Goal: Task Accomplishment & Management: Manage account settings

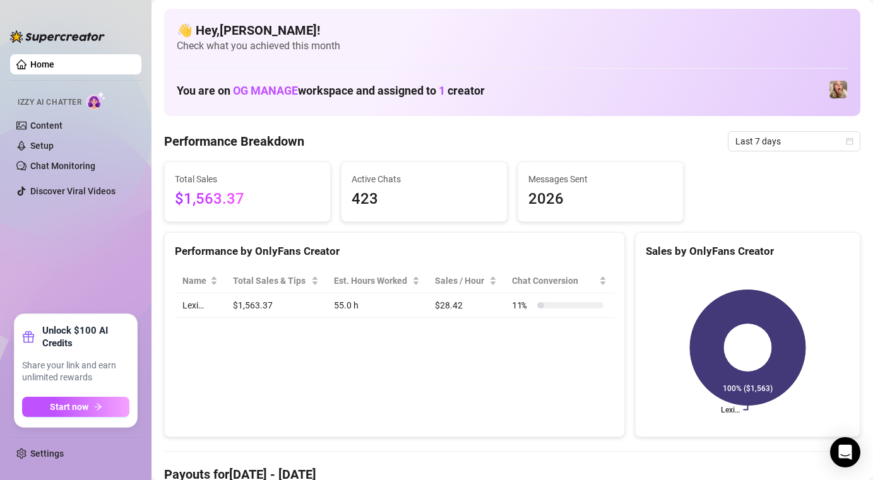
click at [843, 90] on img at bounding box center [838, 90] width 18 height 18
click at [815, 63] on div "Lexi (@lexitexan)" at bounding box center [834, 61] width 77 height 24
click at [54, 146] on link "Setup" at bounding box center [41, 146] width 23 height 10
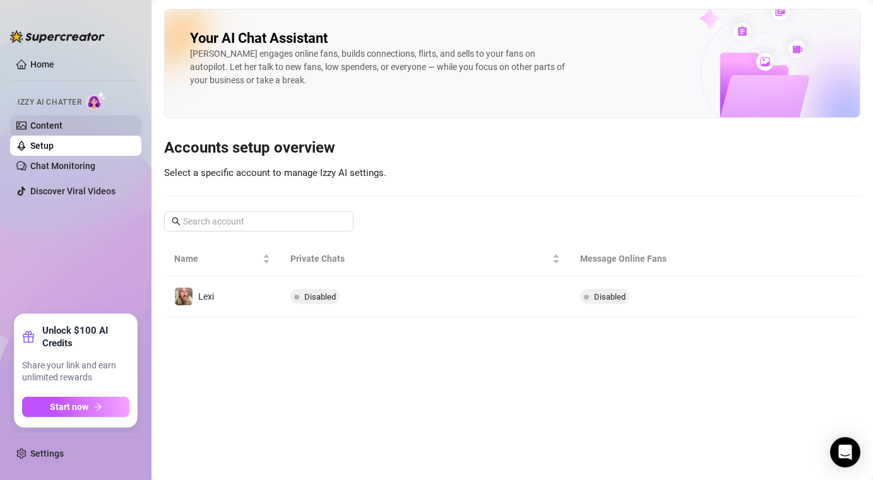
click at [62, 121] on link "Content" at bounding box center [46, 126] width 32 height 10
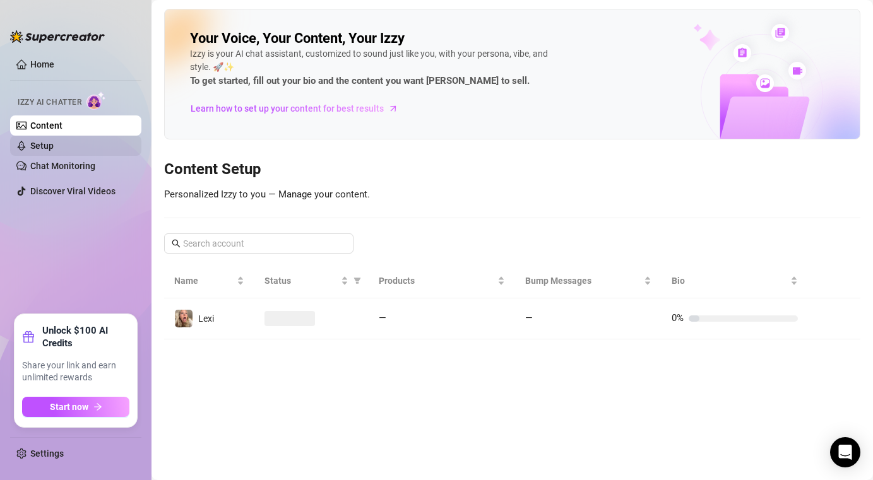
click at [54, 141] on link "Setup" at bounding box center [41, 146] width 23 height 10
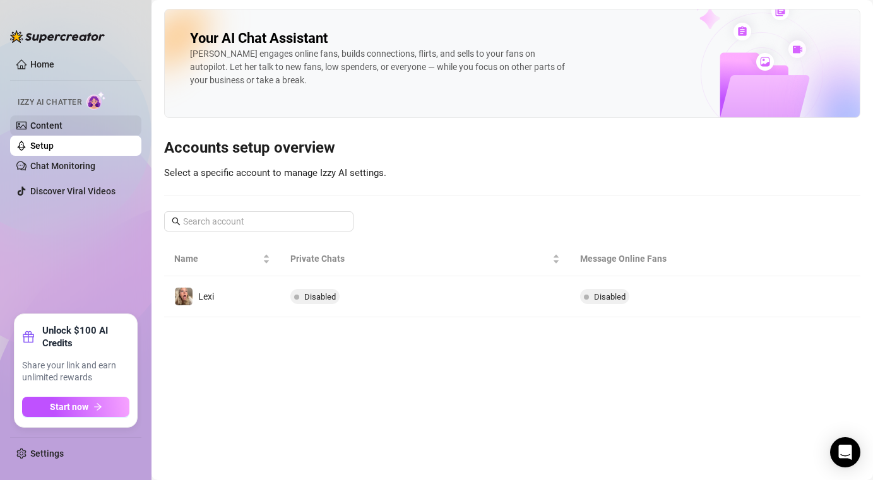
click at [62, 122] on link "Content" at bounding box center [46, 126] width 32 height 10
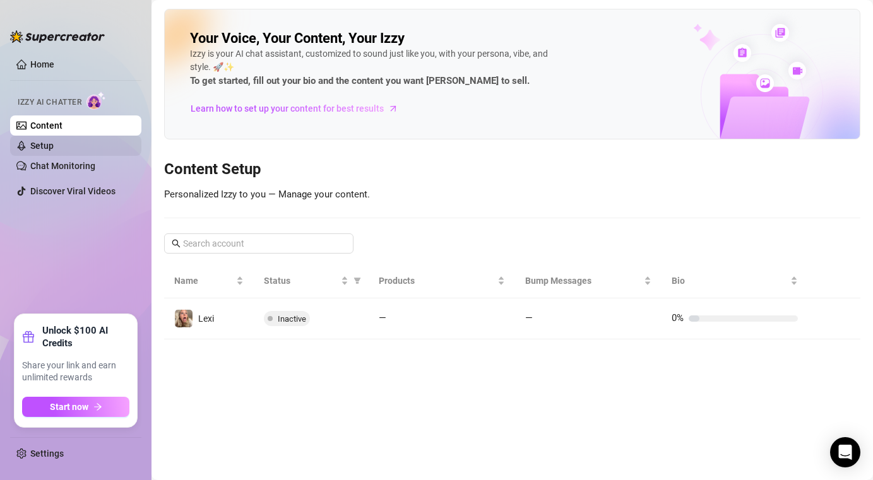
click at [54, 151] on link "Setup" at bounding box center [41, 146] width 23 height 10
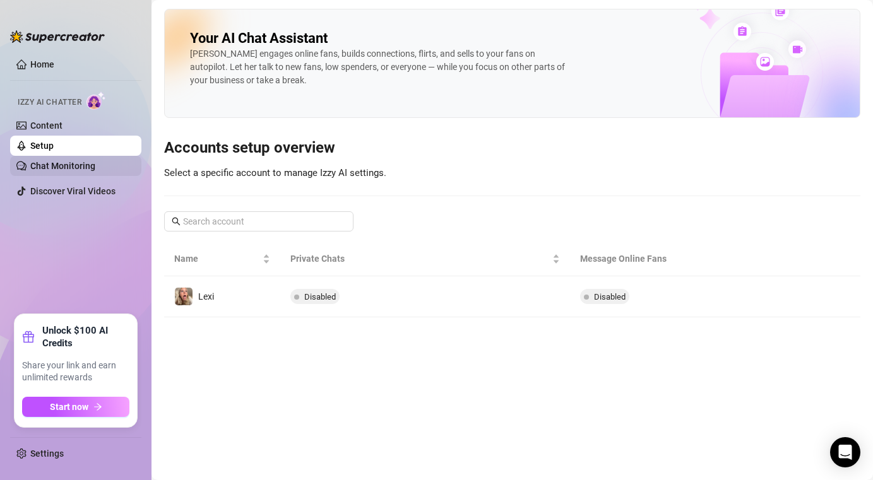
click at [95, 163] on link "Chat Monitoring" at bounding box center [62, 166] width 65 height 10
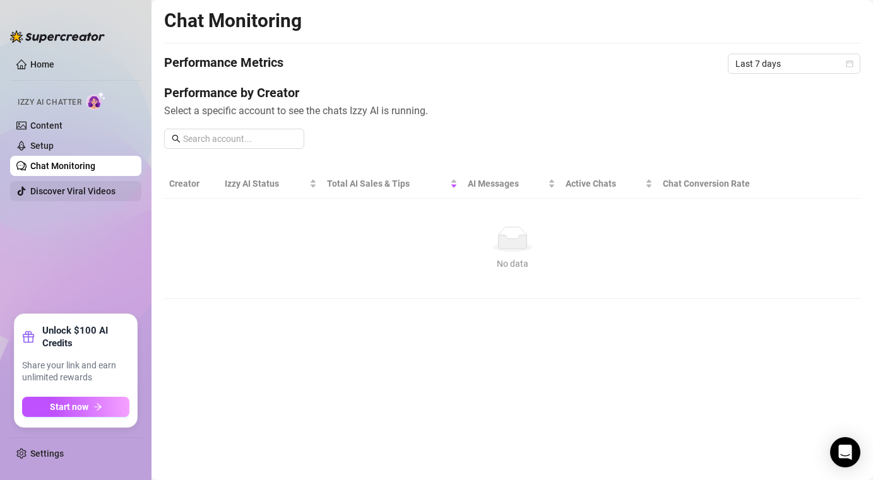
click at [89, 191] on link "Discover Viral Videos" at bounding box center [72, 191] width 85 height 10
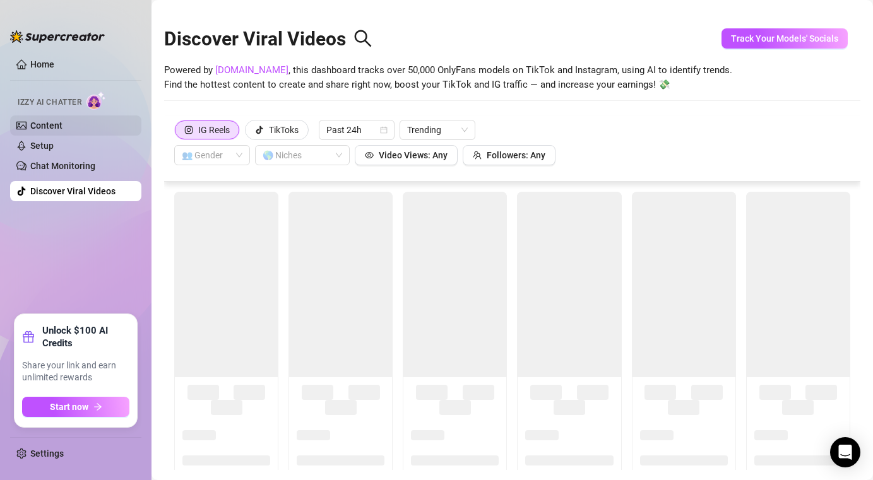
click at [62, 130] on link "Content" at bounding box center [46, 126] width 32 height 10
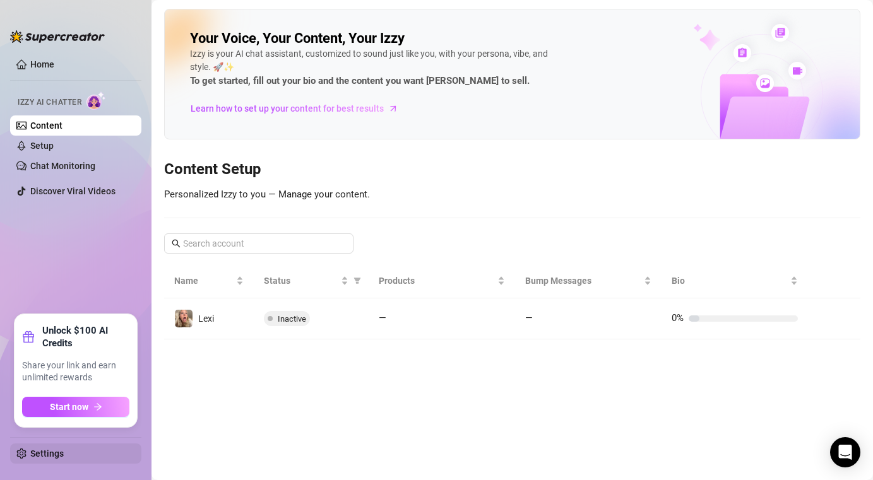
click at [47, 459] on link "Settings" at bounding box center [46, 454] width 33 height 10
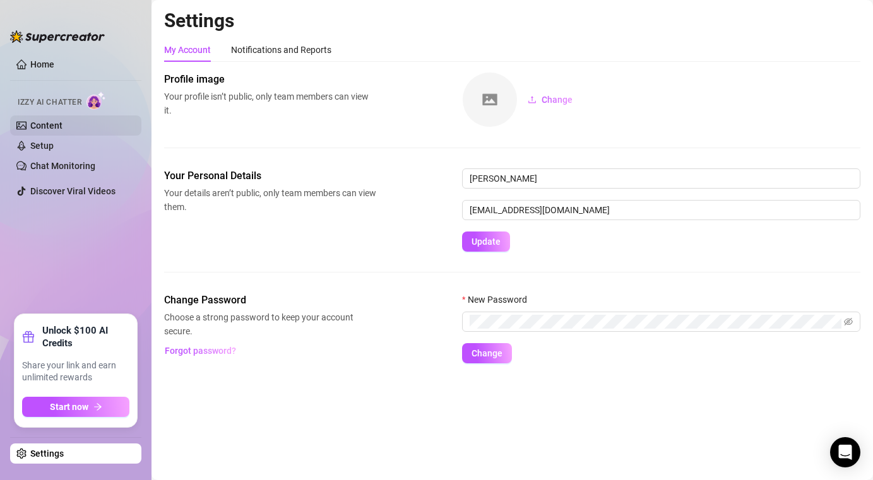
click at [54, 130] on link "Content" at bounding box center [46, 126] width 32 height 10
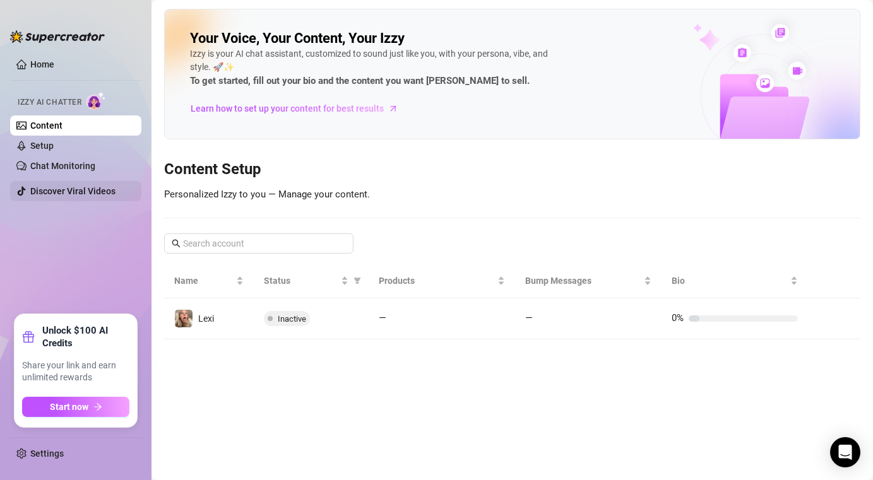
click at [88, 189] on link "Discover Viral Videos" at bounding box center [72, 191] width 85 height 10
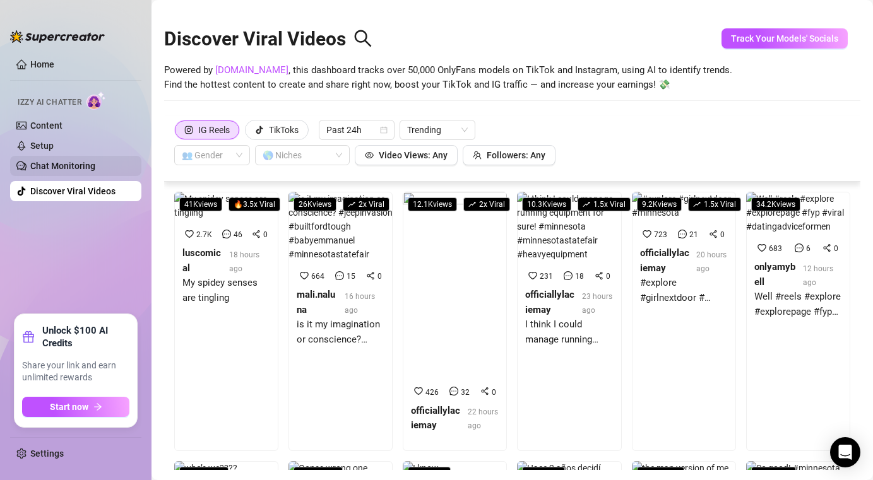
click at [89, 165] on link "Chat Monitoring" at bounding box center [62, 166] width 65 height 10
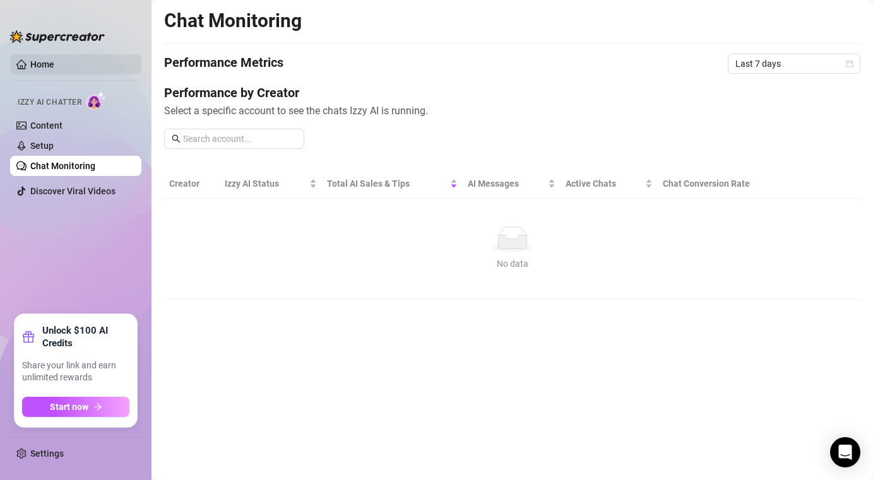
click at [43, 62] on link "Home" at bounding box center [42, 64] width 24 height 10
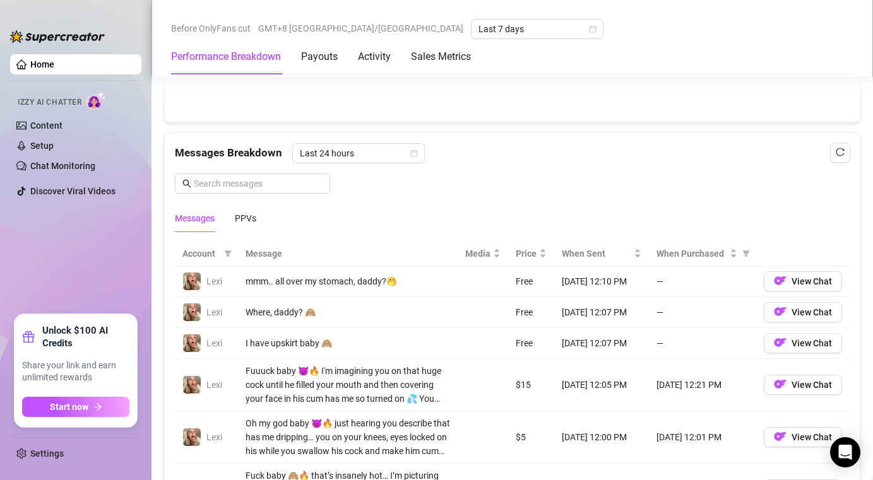
scroll to position [230, 0]
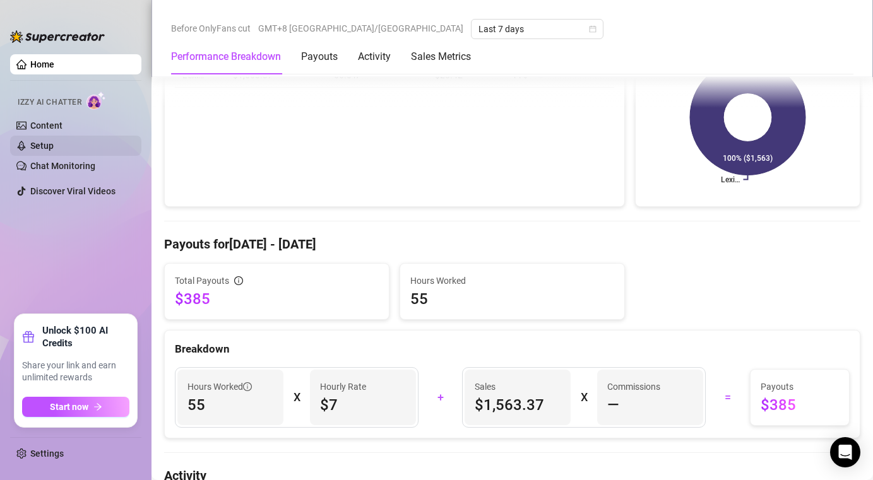
click at [45, 148] on link "Setup" at bounding box center [41, 146] width 23 height 10
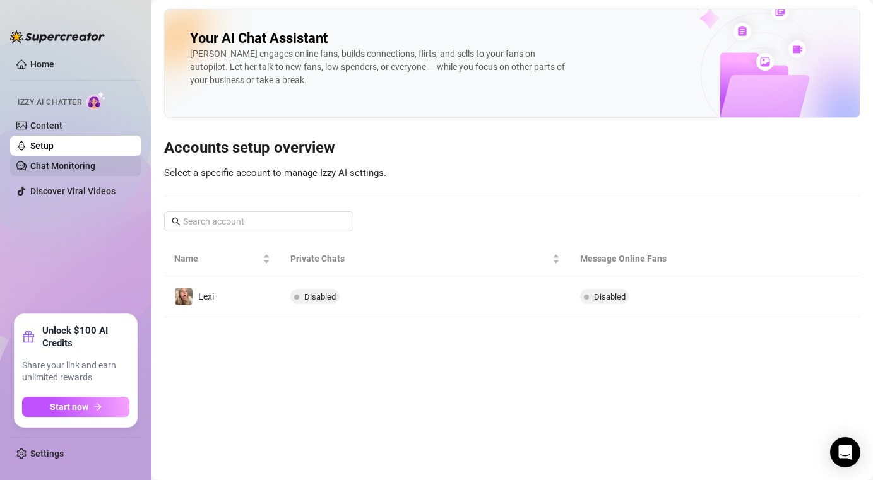
click at [44, 165] on link "Chat Monitoring" at bounding box center [62, 166] width 65 height 10
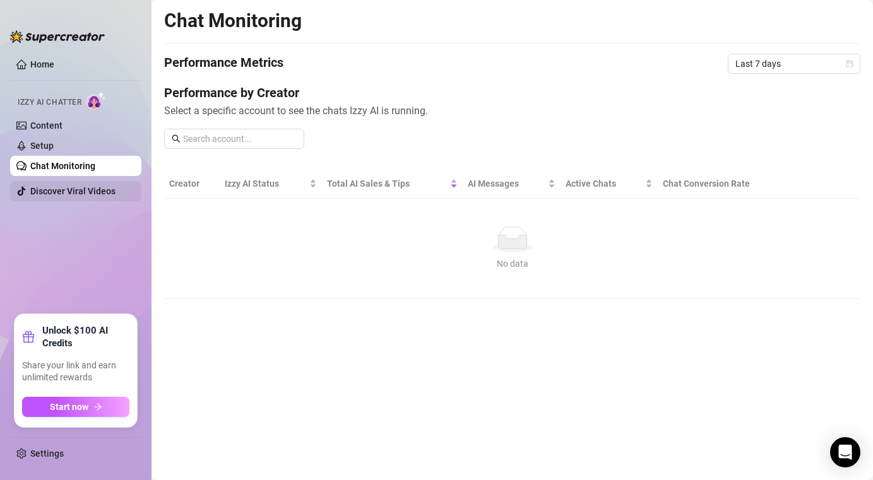
click at [47, 190] on link "Discover Viral Videos" at bounding box center [72, 191] width 85 height 10
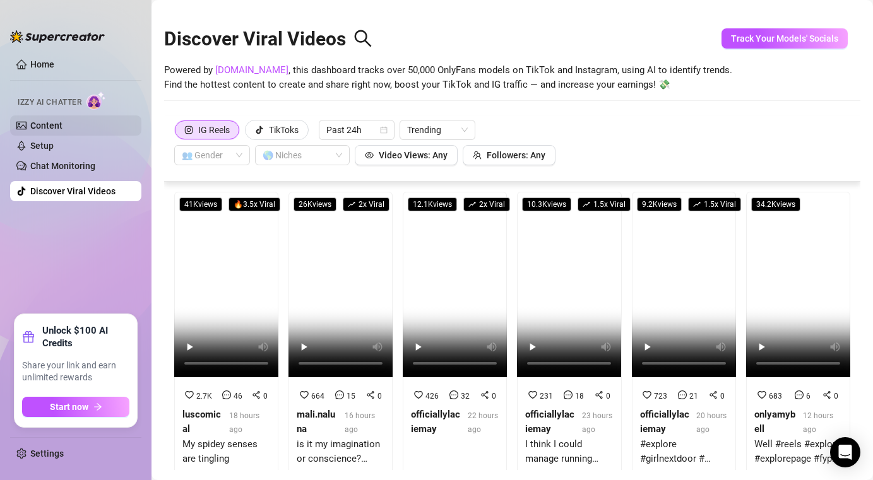
click at [32, 123] on link "Content" at bounding box center [46, 126] width 32 height 10
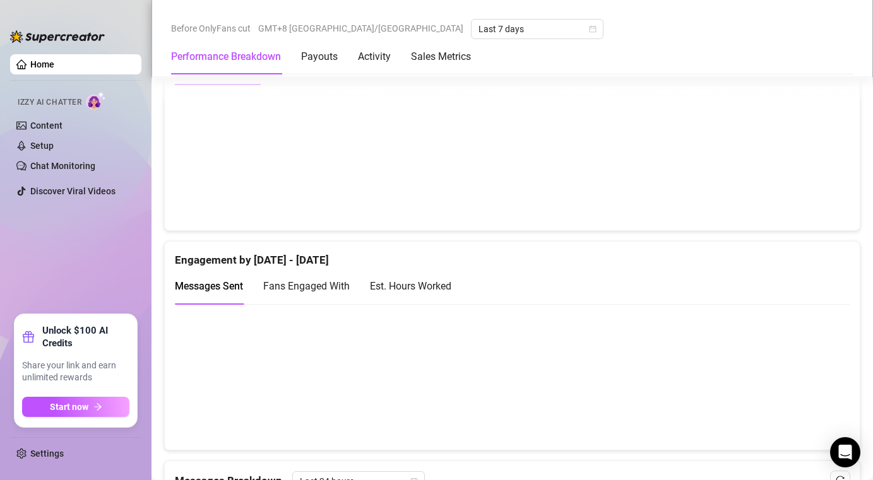
scroll to position [659, 0]
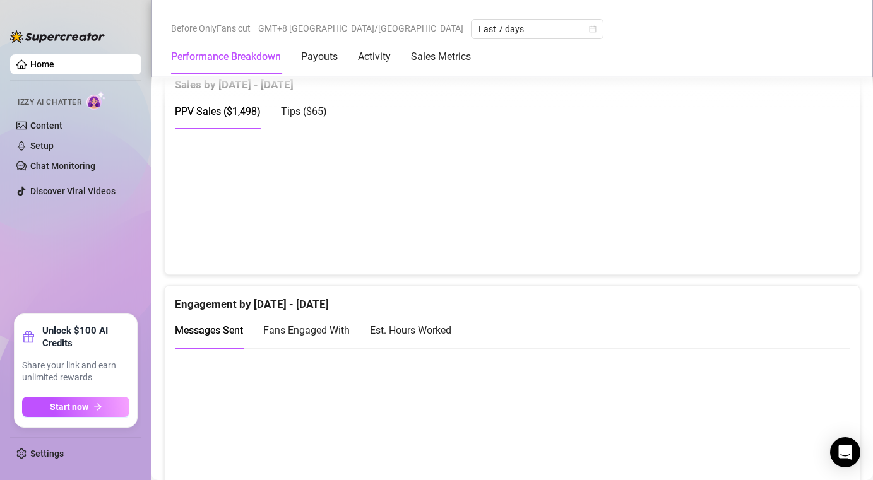
drag, startPoint x: 777, startPoint y: 170, endPoint x: 793, endPoint y: 128, distance: 44.5
click at [796, 129] on div "Sales by [DATE] - [DATE] PPV Sales ( $1,498 ) Tips ( $65 )" at bounding box center [512, 171] width 696 height 210
click at [801, 177] on canvas at bounding box center [512, 201] width 675 height 126
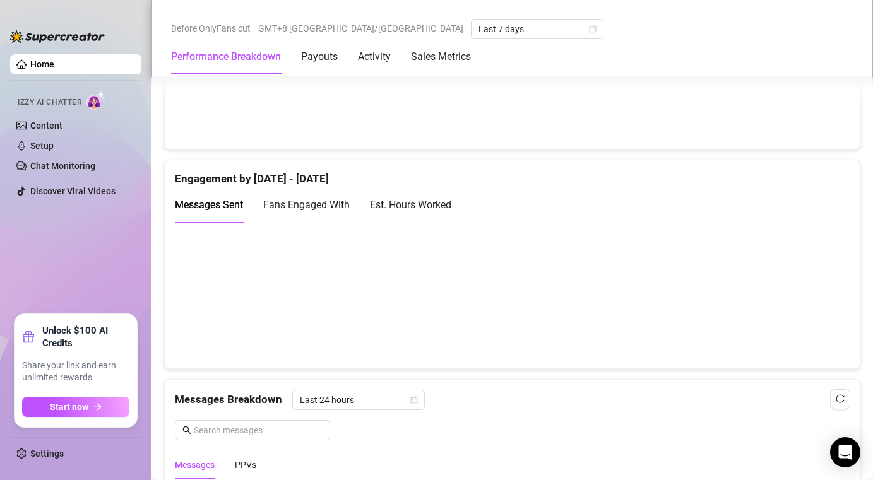
scroll to position [834, 0]
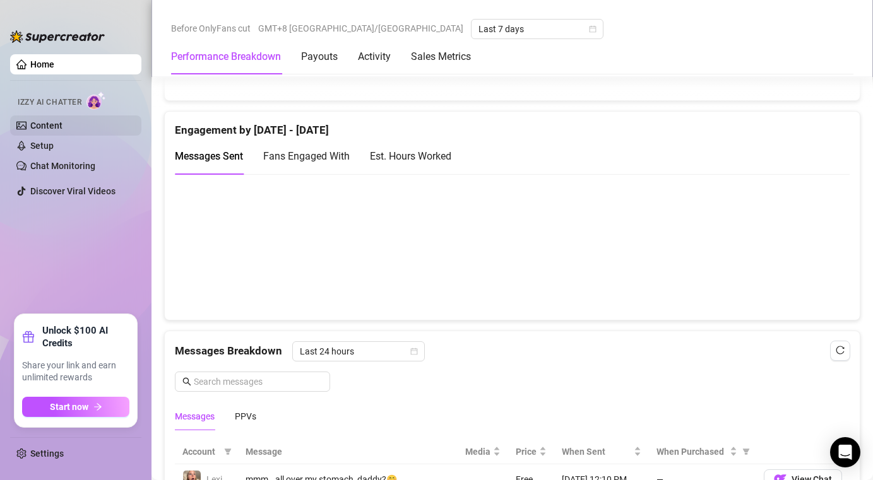
click at [62, 121] on link "Content" at bounding box center [46, 126] width 32 height 10
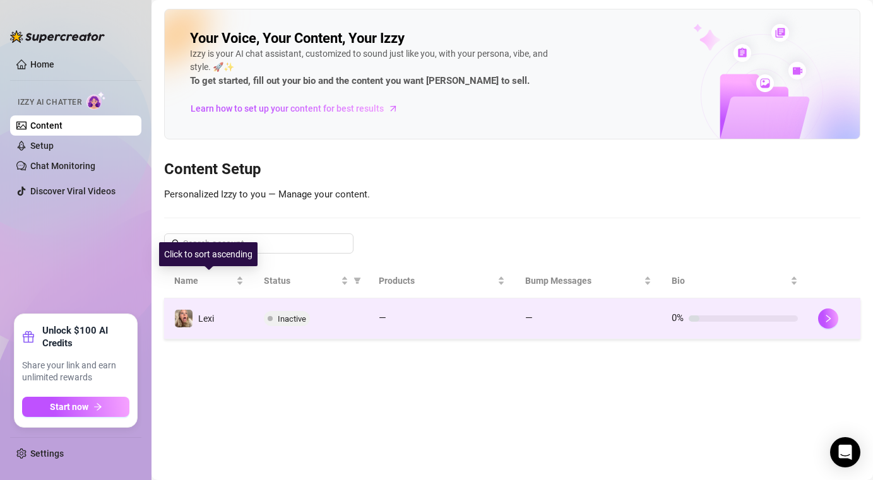
click at [218, 310] on td "Lexi" at bounding box center [209, 319] width 90 height 41
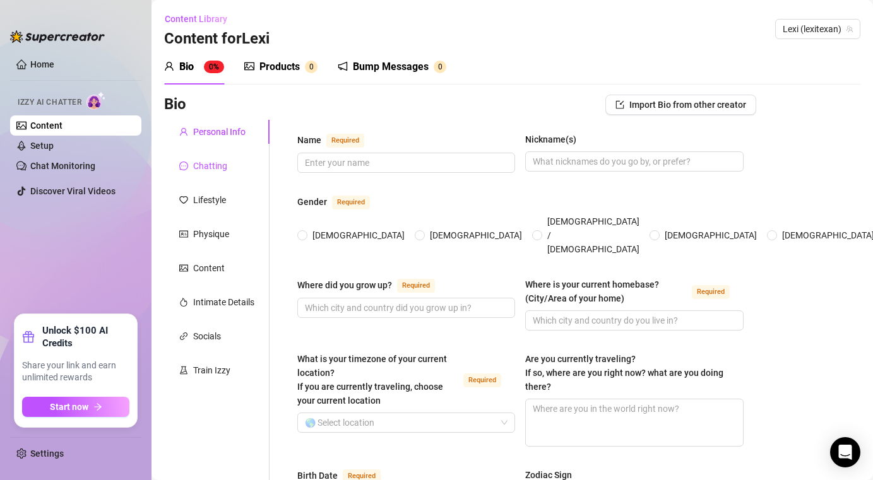
click at [214, 169] on div "Chatting" at bounding box center [210, 166] width 34 height 14
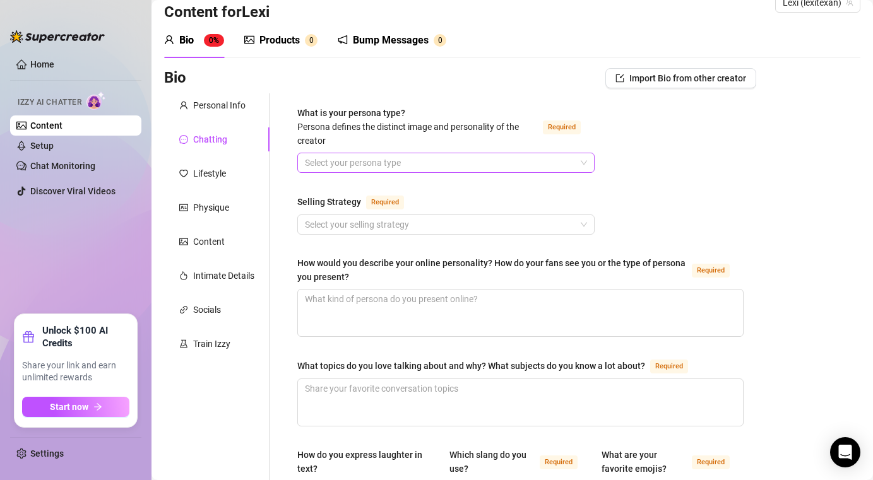
scroll to position [9, 0]
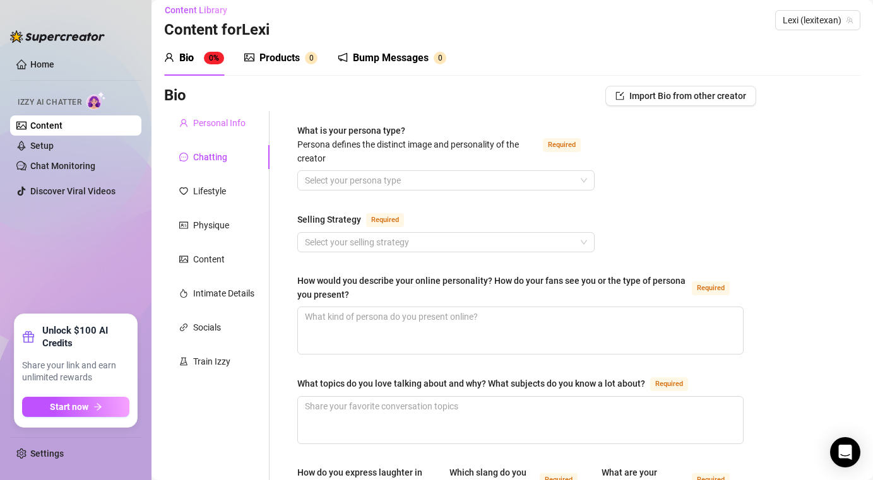
click at [216, 132] on div "Personal Info" at bounding box center [216, 123] width 105 height 24
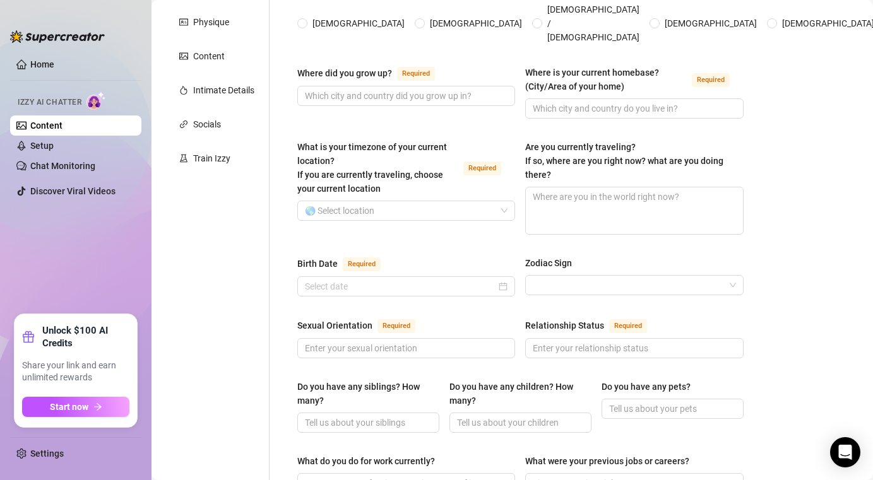
scroll to position [40, 0]
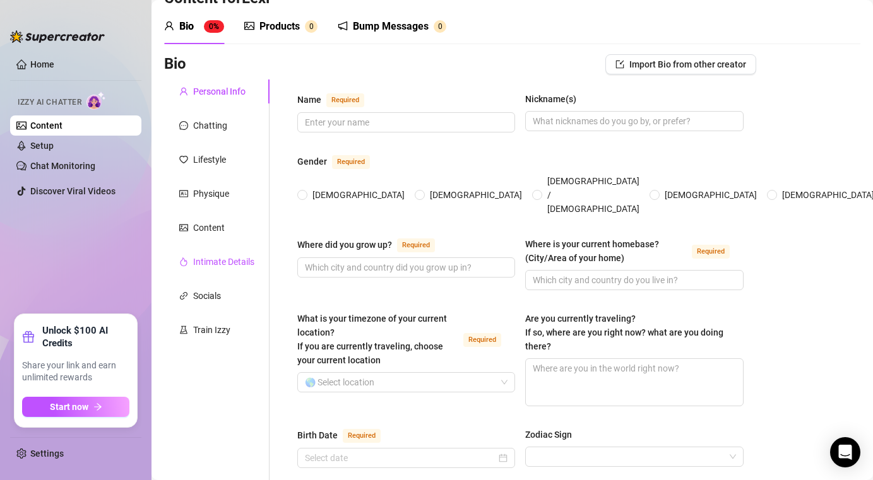
click at [220, 261] on div "Intimate Details" at bounding box center [223, 262] width 61 height 14
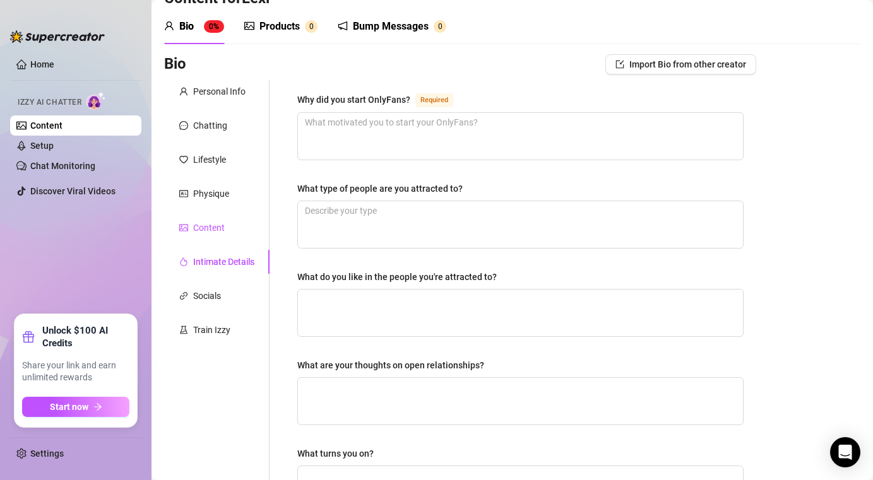
click at [210, 225] on div "Content" at bounding box center [209, 228] width 32 height 14
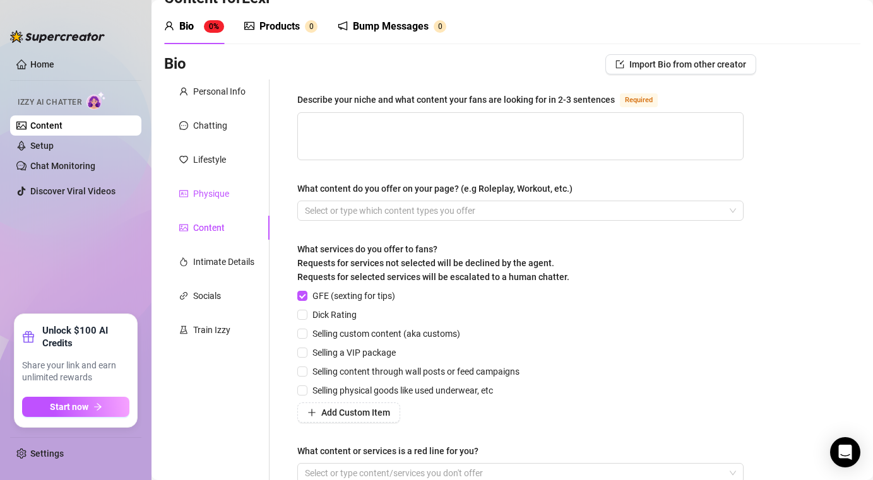
click at [203, 195] on div "Physique" at bounding box center [211, 194] width 36 height 14
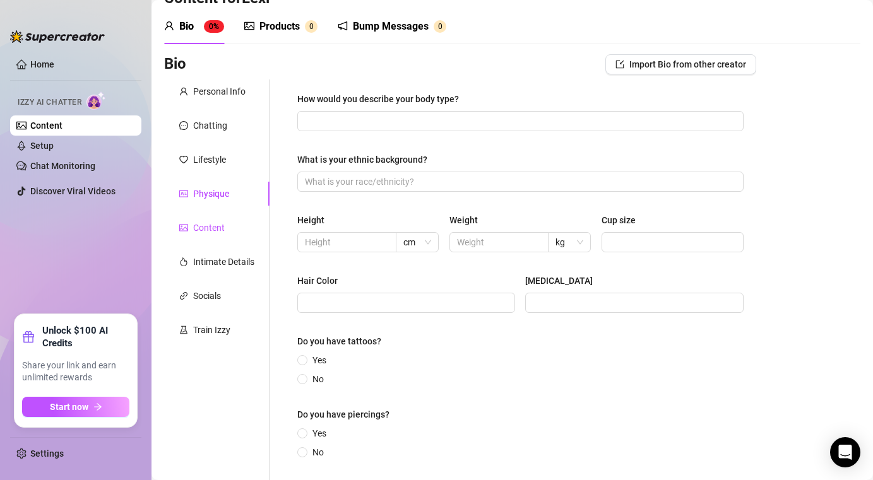
click at [201, 225] on div "Content" at bounding box center [209, 228] width 32 height 14
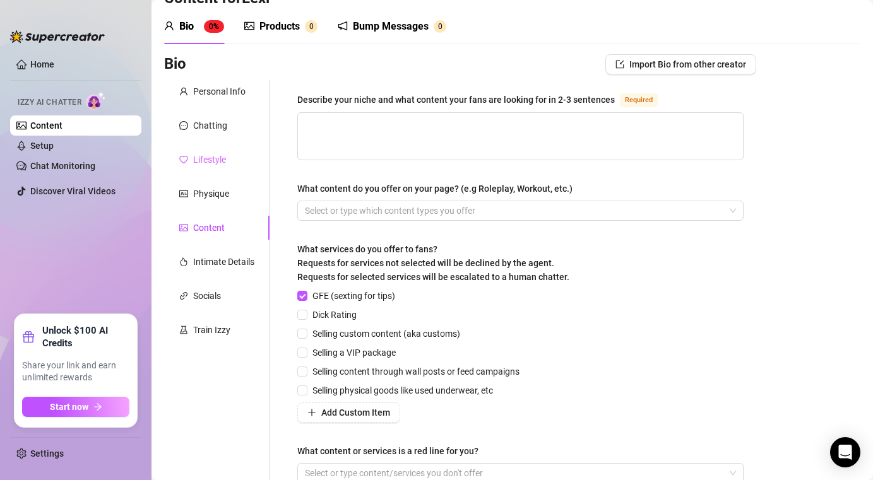
click at [206, 167] on div "Lifestyle" at bounding box center [216, 160] width 105 height 24
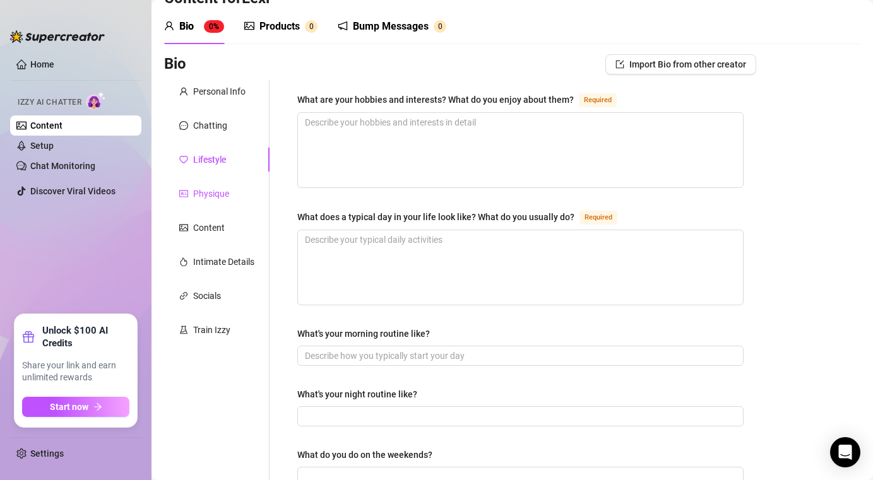
click at [207, 197] on div "Physique" at bounding box center [211, 194] width 36 height 14
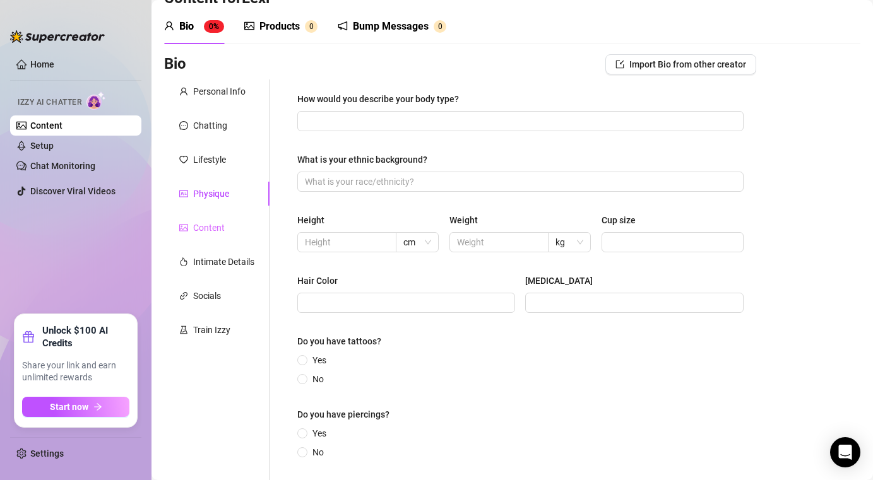
click at [208, 237] on div "Content" at bounding box center [216, 228] width 105 height 24
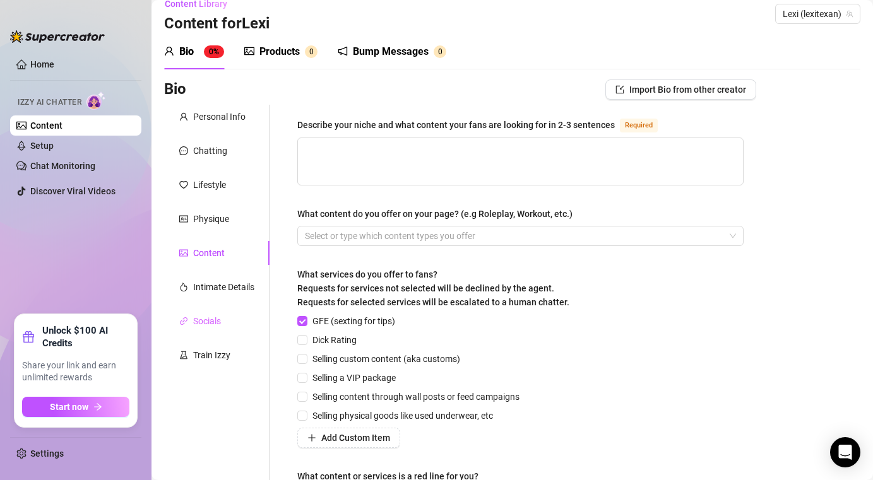
scroll to position [1, 0]
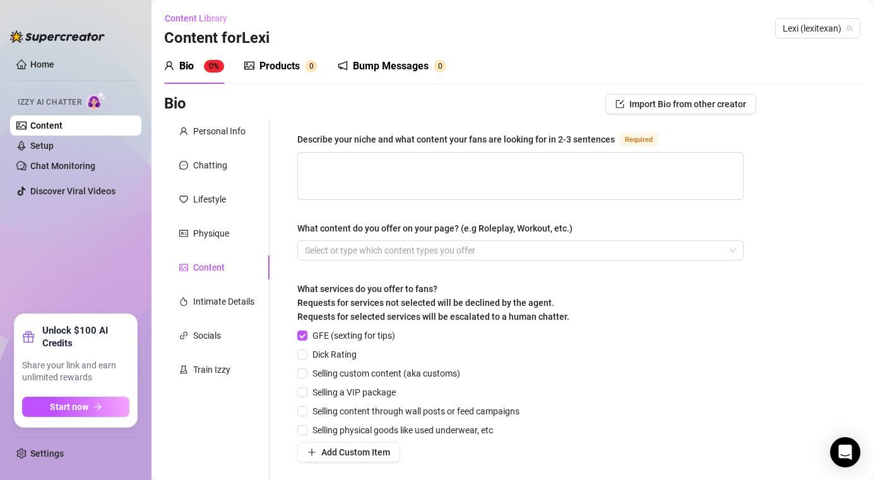
click at [274, 69] on div "Products" at bounding box center [279, 66] width 40 height 15
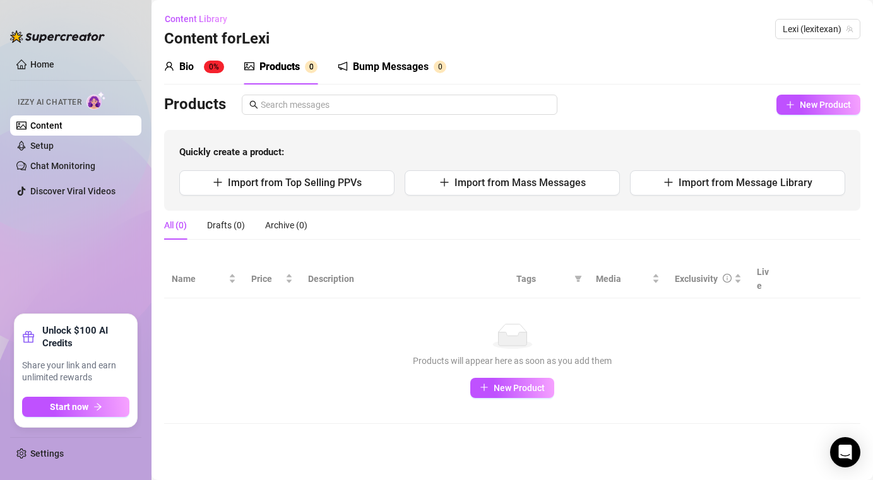
scroll to position [0, 0]
click at [375, 67] on div "Bump Messages" at bounding box center [391, 66] width 76 height 15
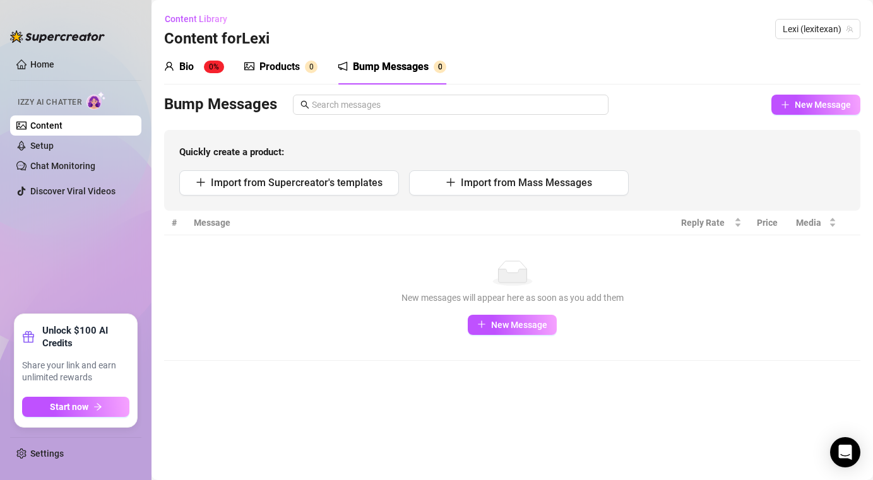
click at [299, 69] on div "Products" at bounding box center [279, 66] width 40 height 15
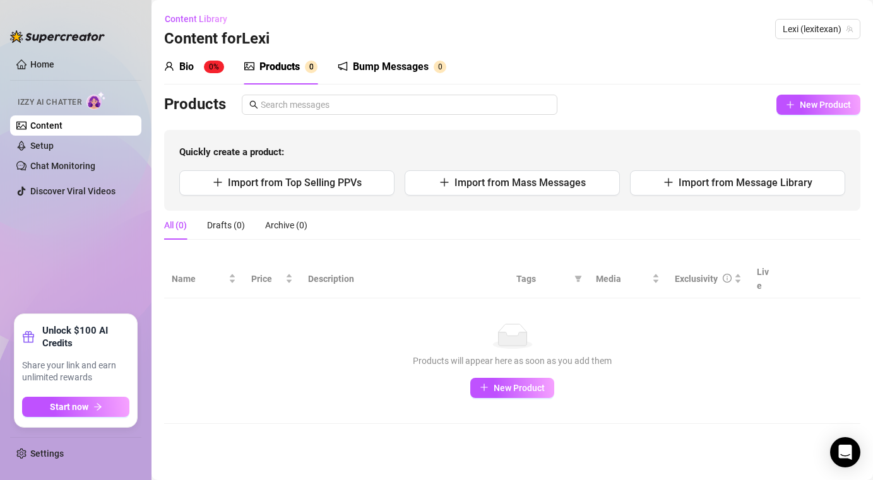
click at [382, 76] on div "Bump Messages 0" at bounding box center [392, 66] width 109 height 35
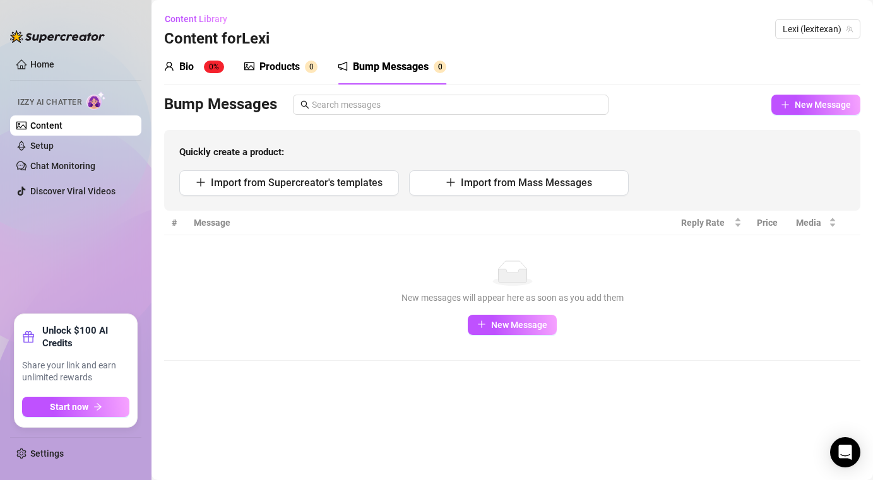
click at [56, 131] on link "Content" at bounding box center [46, 126] width 32 height 10
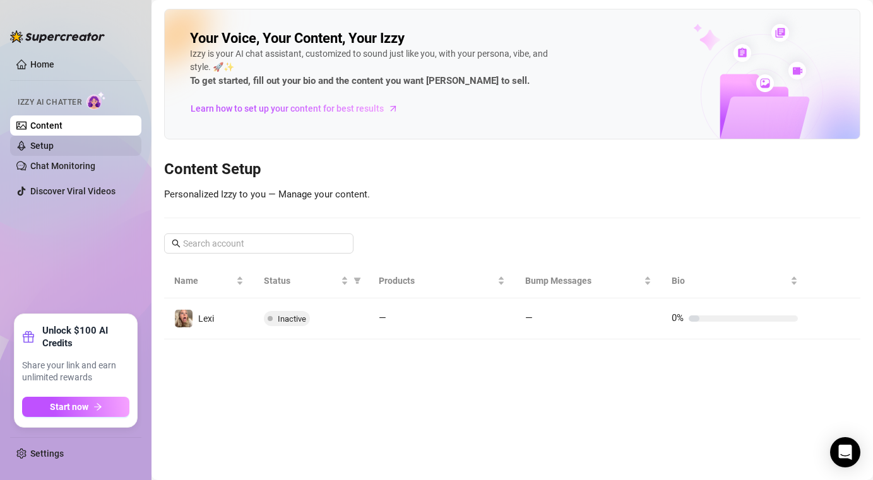
click at [54, 141] on link "Setup" at bounding box center [41, 146] width 23 height 10
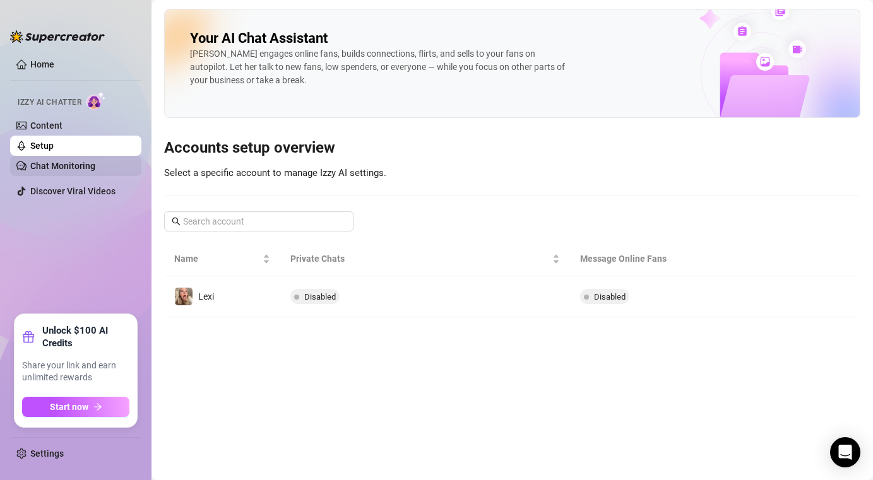
click at [95, 166] on link "Chat Monitoring" at bounding box center [62, 166] width 65 height 10
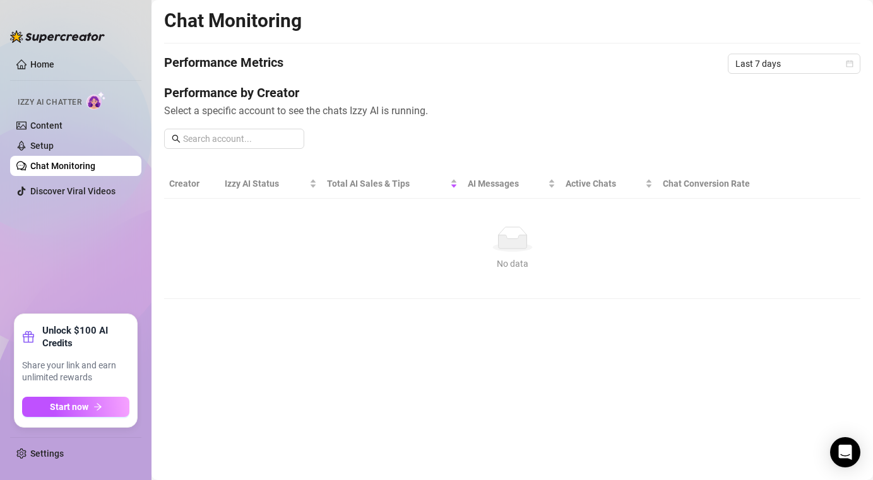
click at [40, 61] on link "Home" at bounding box center [42, 64] width 24 height 10
